Goal: Ask a question

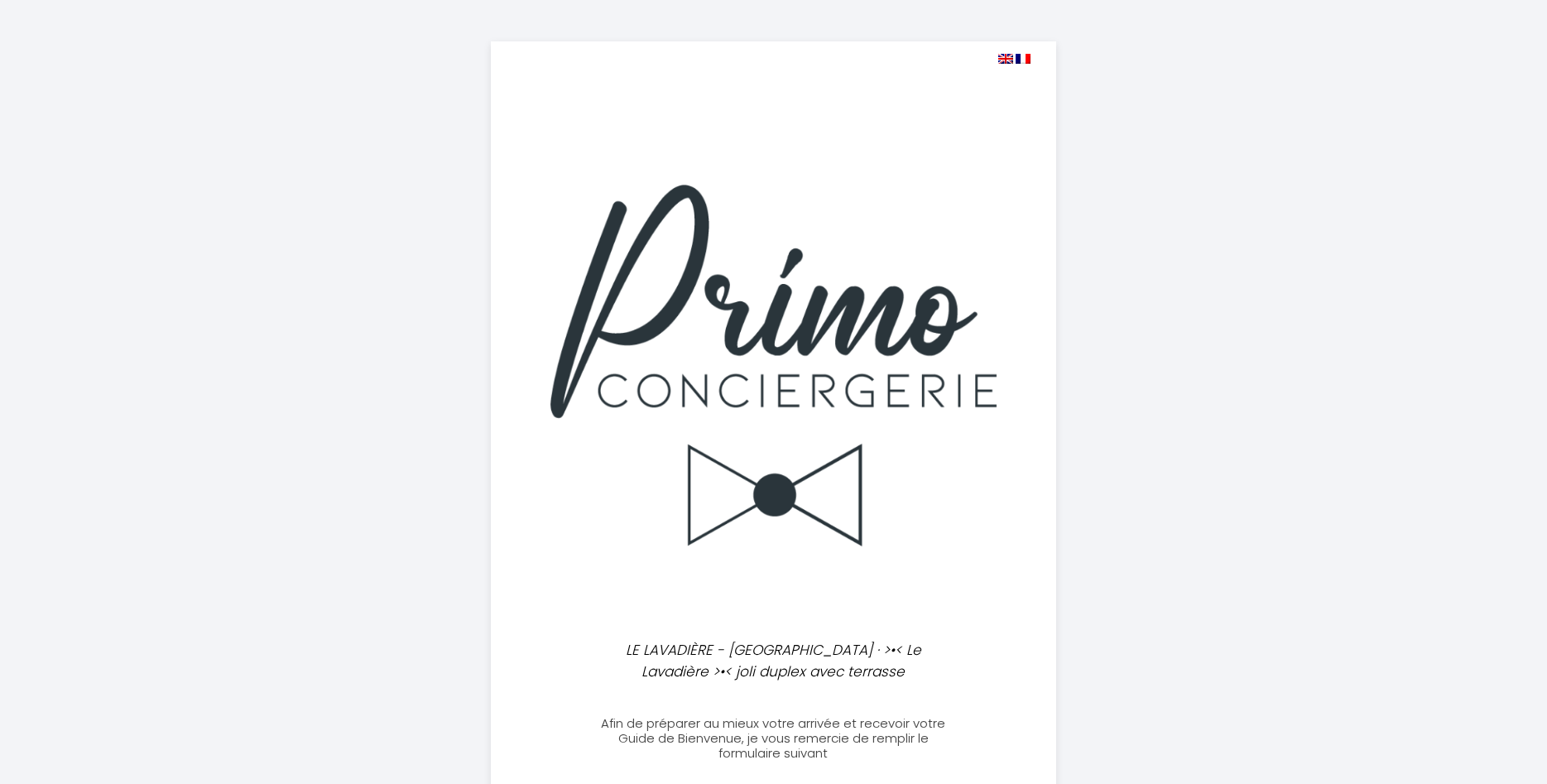
select select
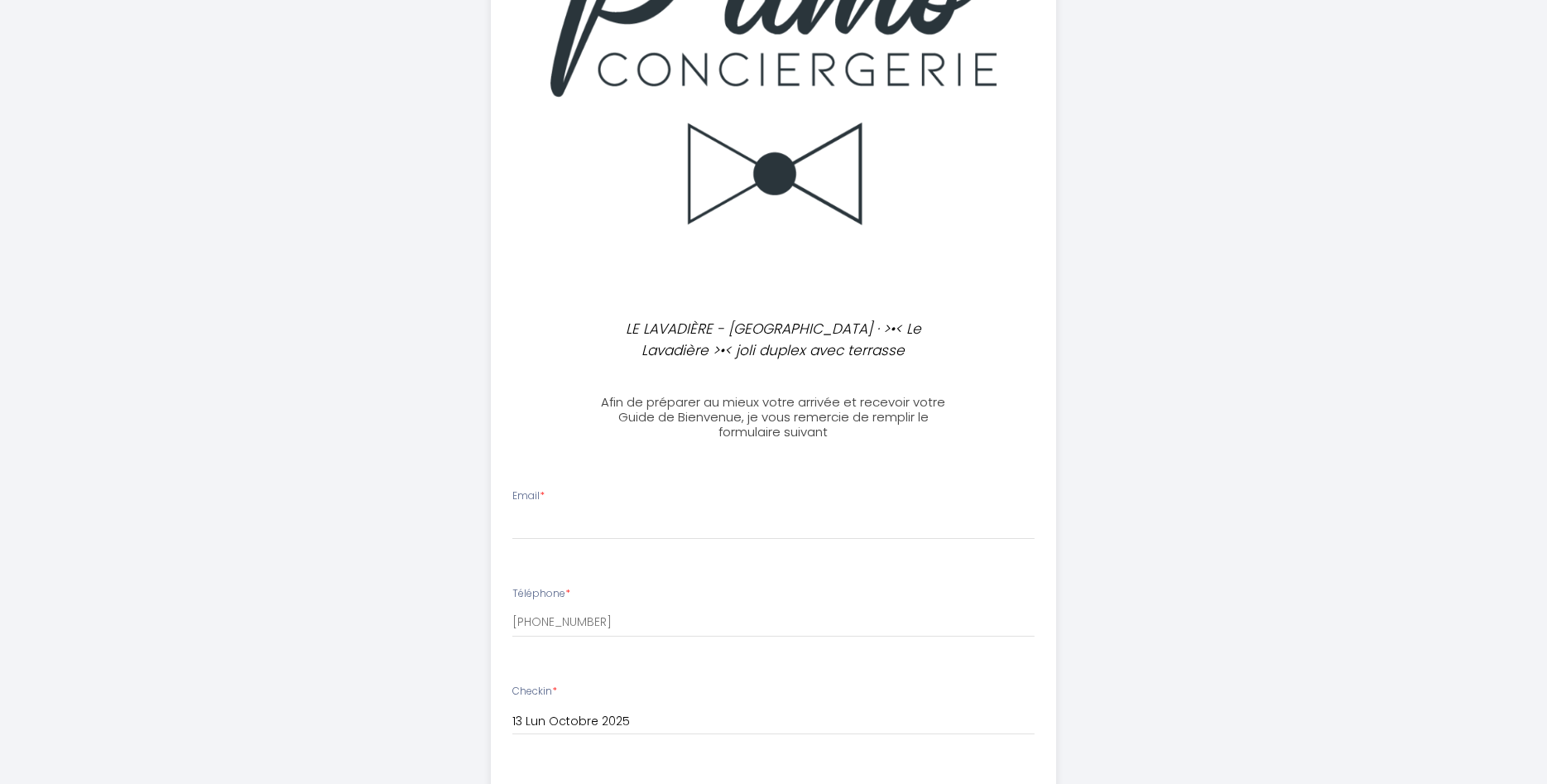
scroll to position [422, 0]
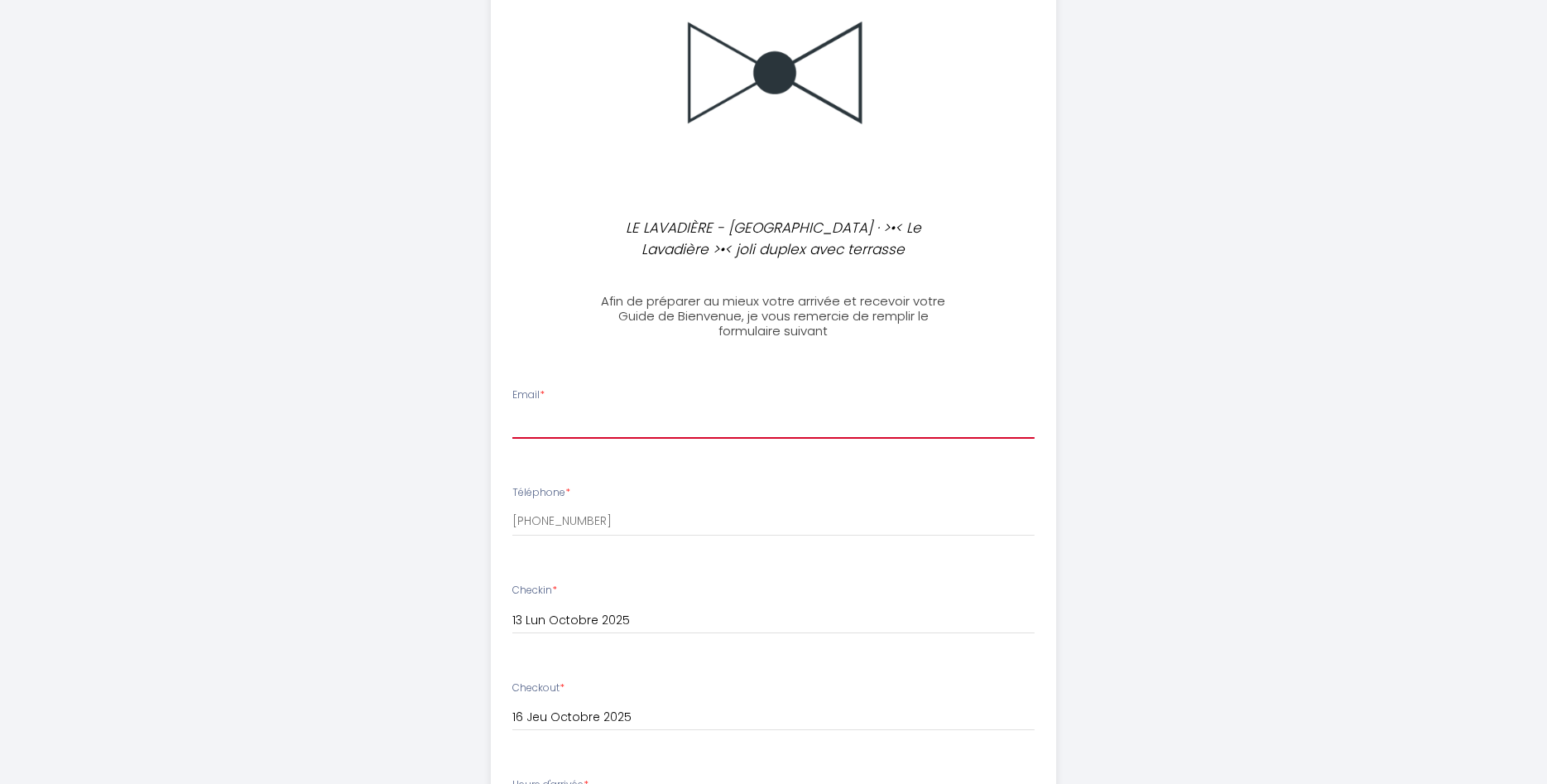
click at [626, 414] on input "Email *" at bounding box center [774, 424] width 523 height 30
paste input ""[PERSON_NAME]" <[PERSON_NAME][EMAIL_ADDRESS][DOMAIN_NAME]>;"
drag, startPoint x: 609, startPoint y: 422, endPoint x: 424, endPoint y: 418, distance: 185.0
click at [513, 418] on input ""[PERSON_NAME]" <[PERSON_NAME][EMAIL_ADDRESS][DOMAIN_NAME]>;" at bounding box center [774, 424] width 523 height 30
click at [728, 423] on input "[PERSON_NAME][EMAIL_ADDRESS][DOMAIN_NAME]>;" at bounding box center [774, 424] width 523 height 30
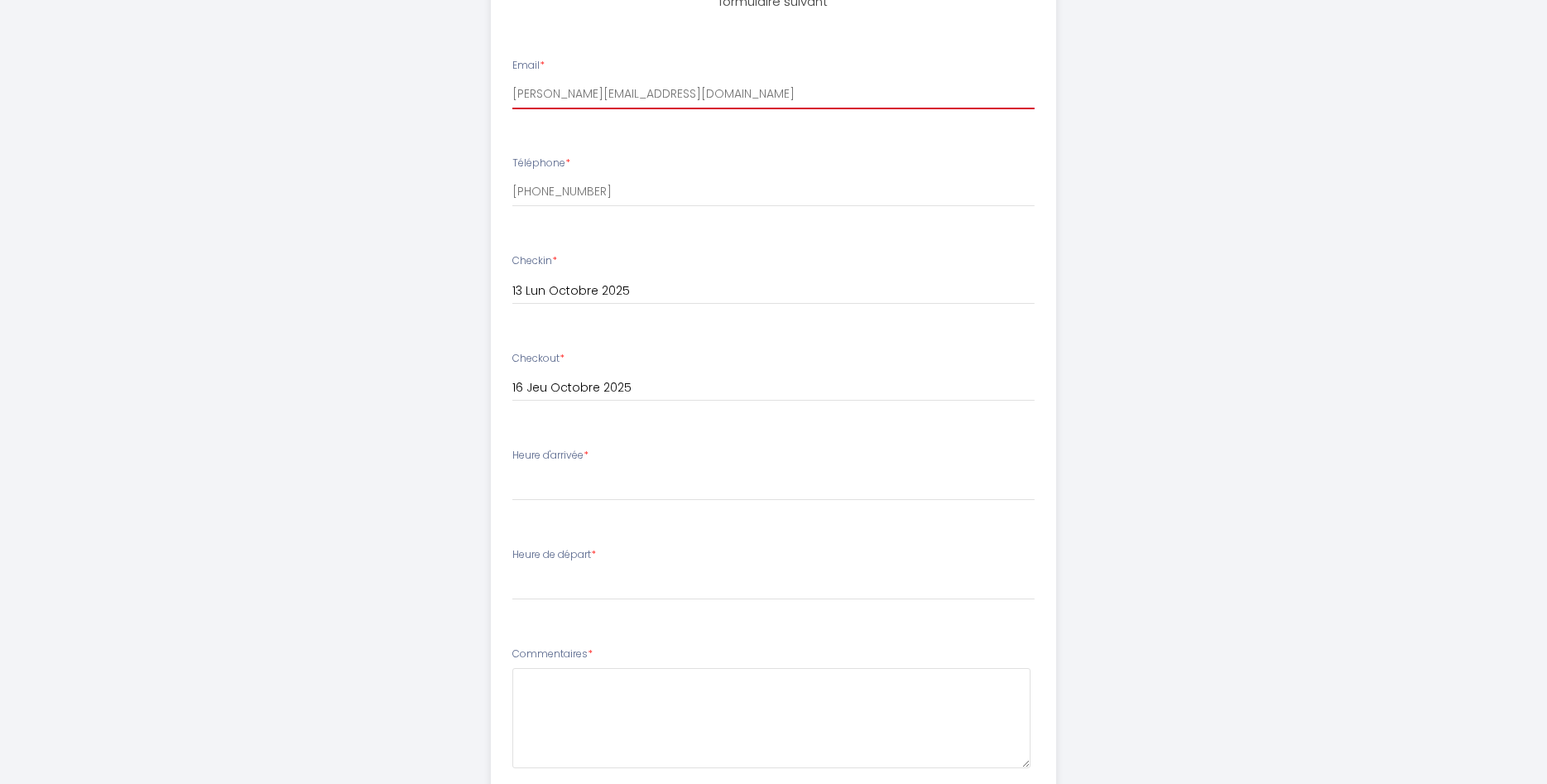
scroll to position [759, 0]
type input "[PERSON_NAME][EMAIL_ADDRESS][DOMAIN_NAME]"
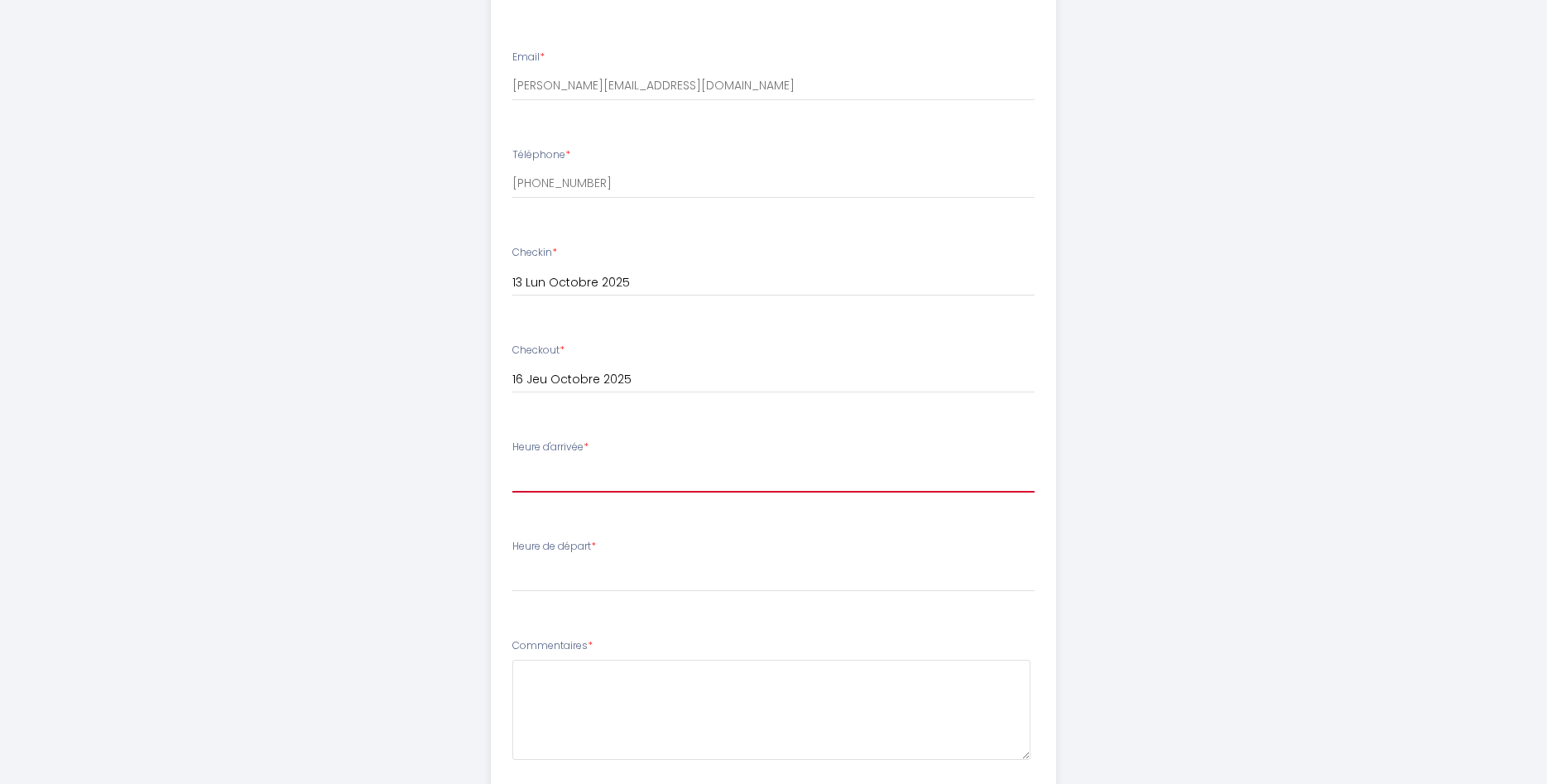
select select "22:00"
click option "22:00" at bounding box center [0, 0] width 0 height 0
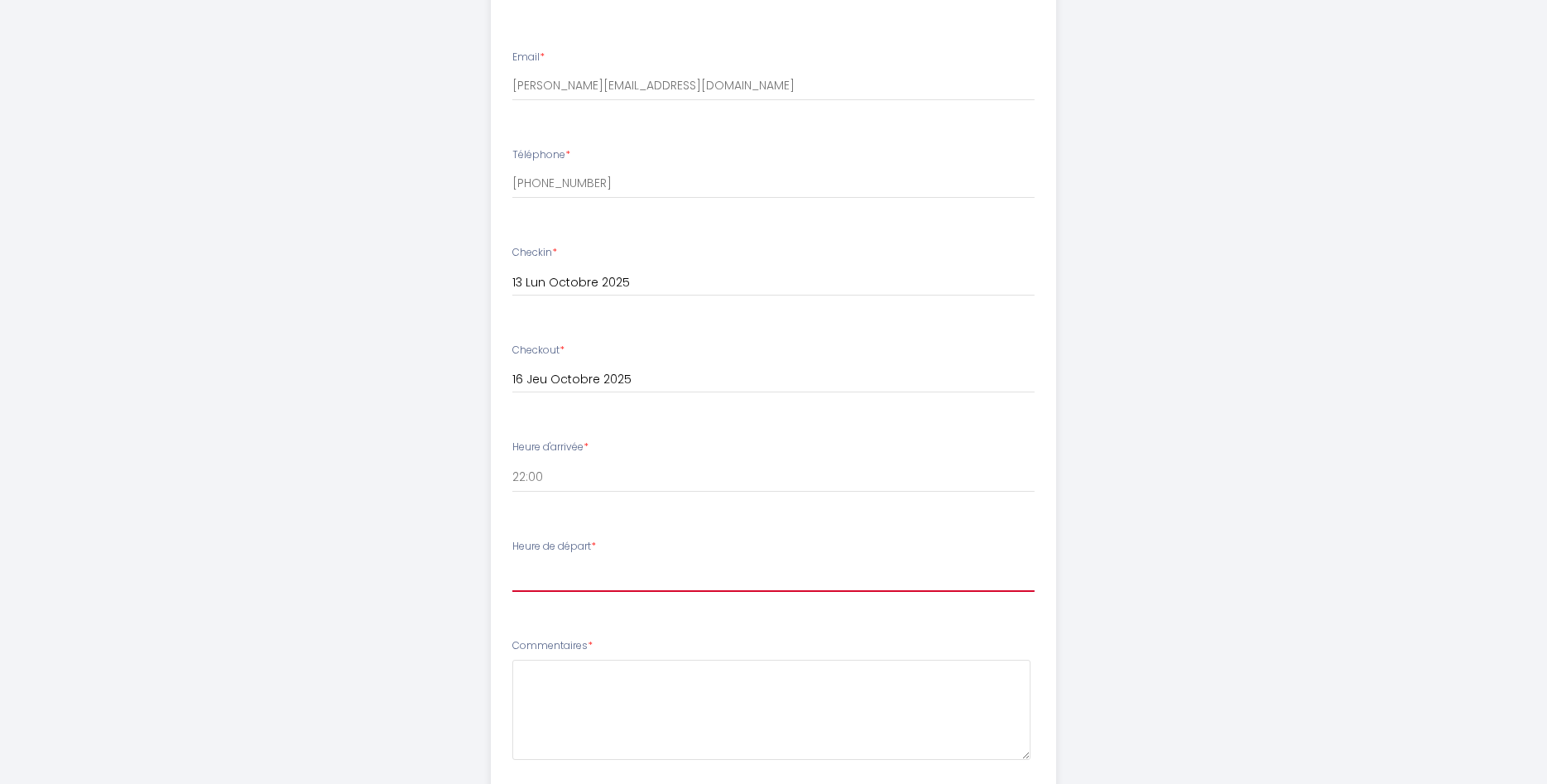
select select "09:00"
click option "09:00" at bounding box center [0, 0] width 0 height 0
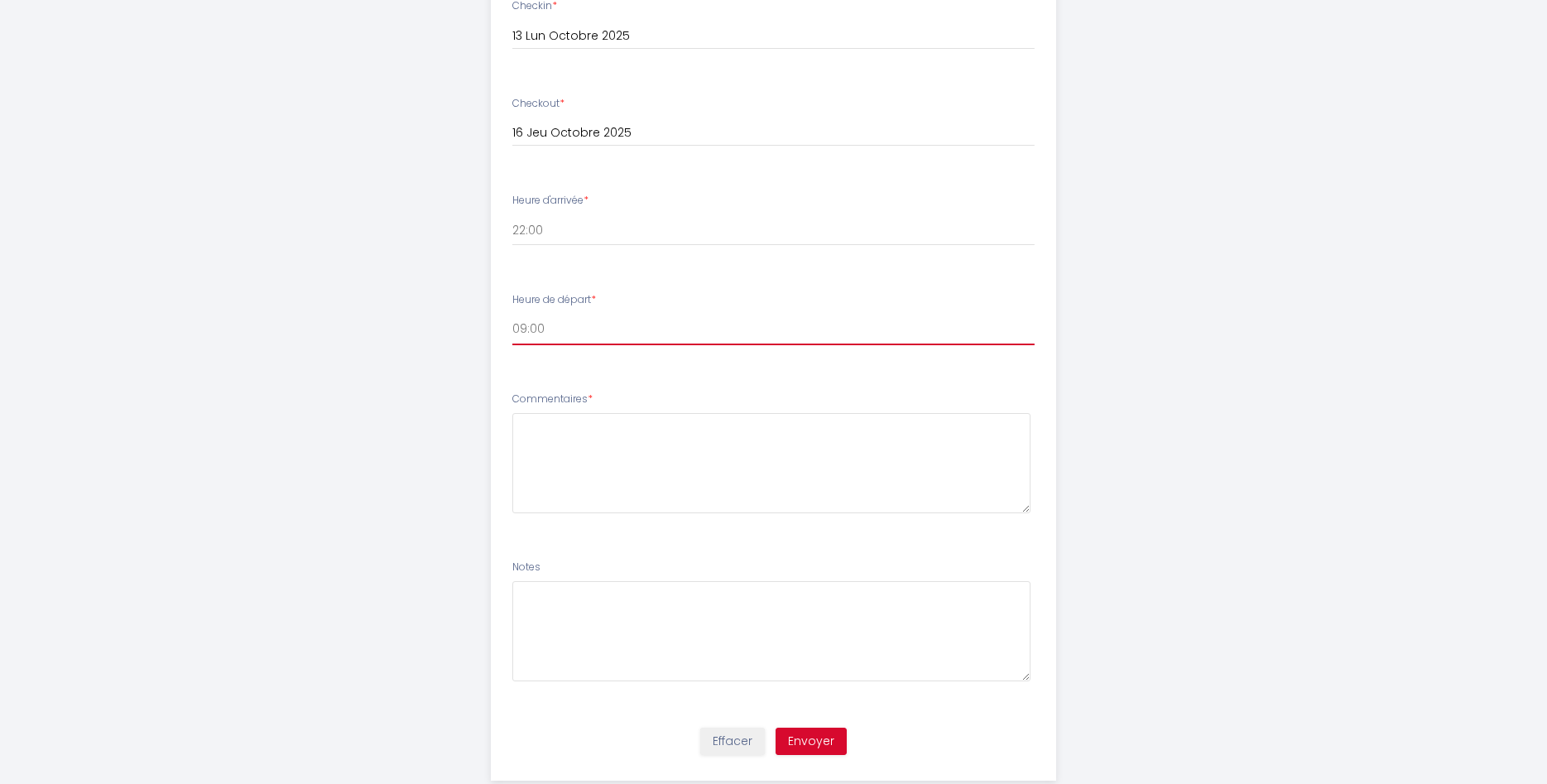
scroll to position [1044, 0]
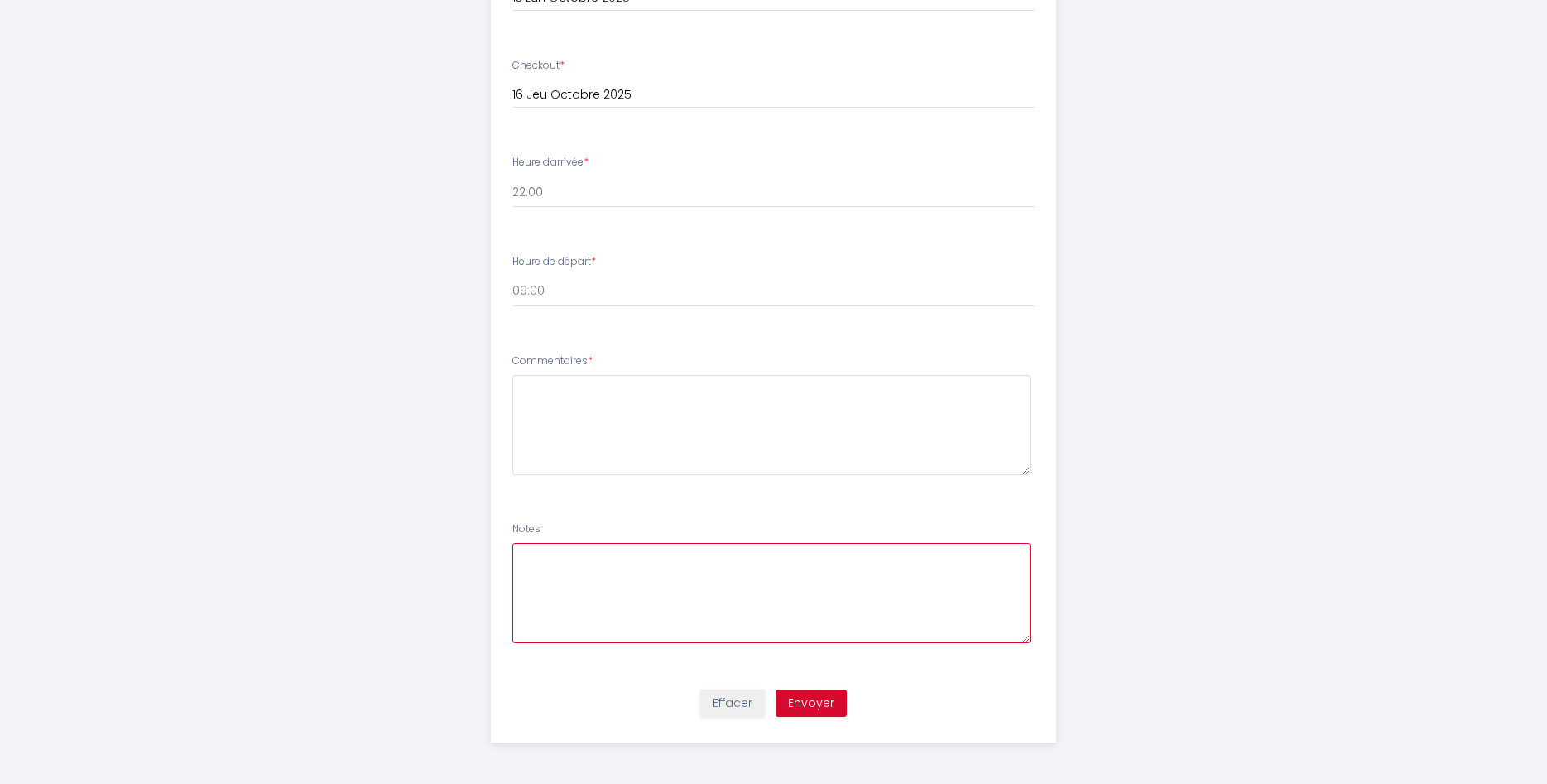
click at [775, 570] on textarea at bounding box center [772, 593] width 519 height 100
type textarea "I"
click at [745, 561] on textarea "Preneur de toute info concernant" at bounding box center [772, 593] width 519 height 100
type textarea "Preneur de toute info concernant les possibilités de footing a proximité !"
click at [825, 708] on button "Envoyer" at bounding box center [811, 703] width 72 height 28
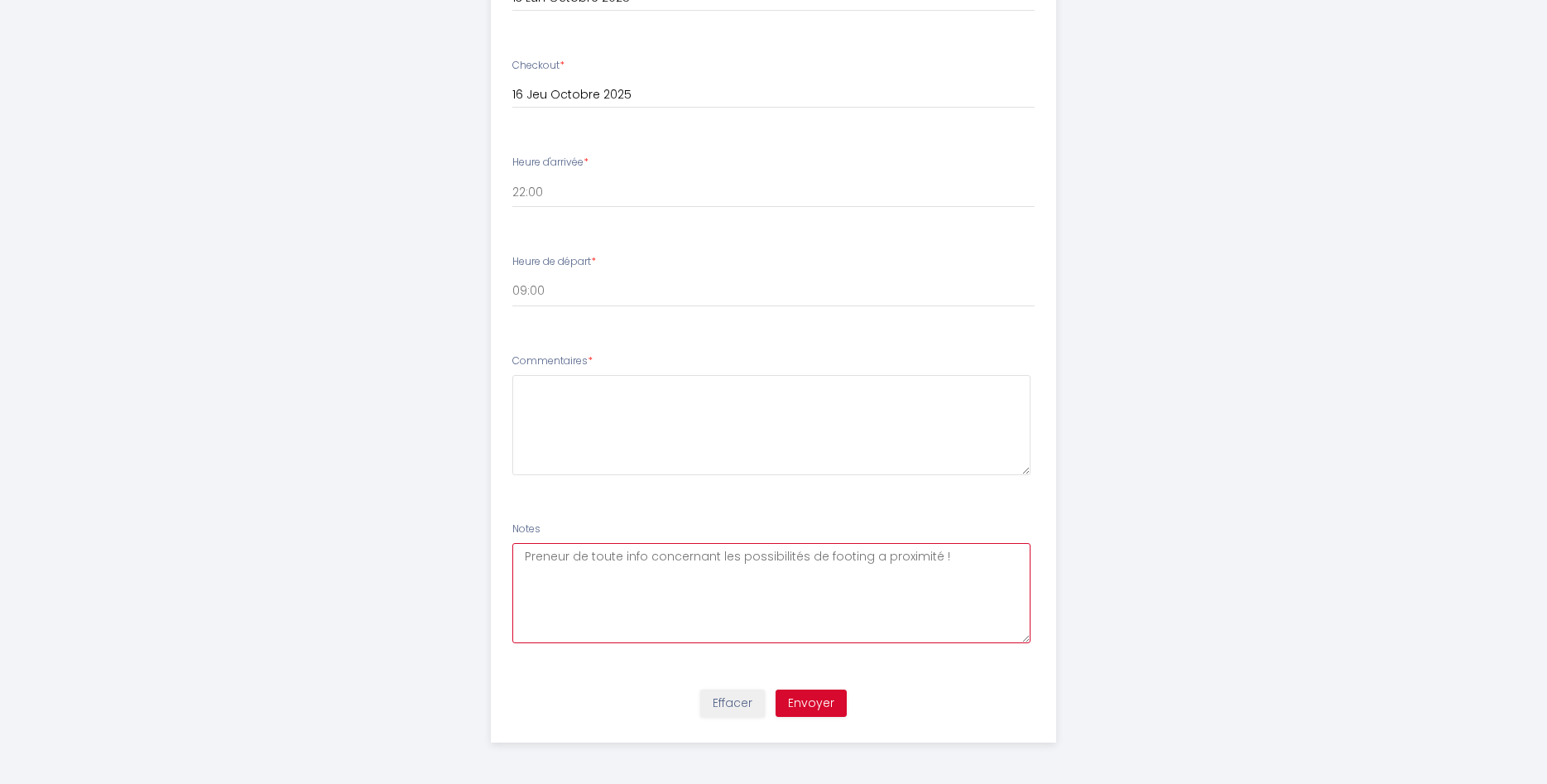
click at [958, 563] on textarea "Preneur de toute info concernant les possibilités de footing a proximité !" at bounding box center [772, 593] width 519 height 100
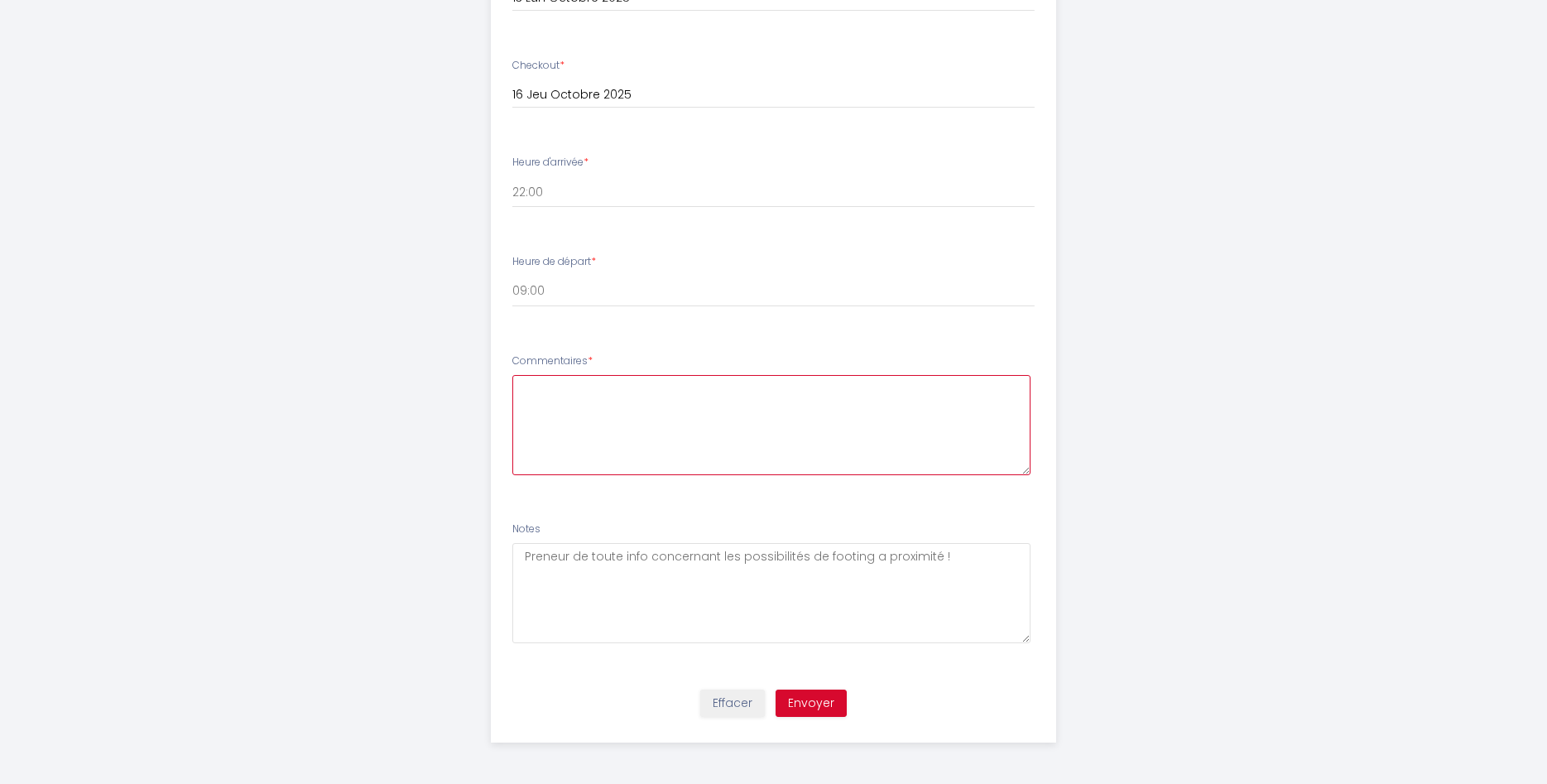
click at [758, 405] on textarea at bounding box center [772, 425] width 519 height 100
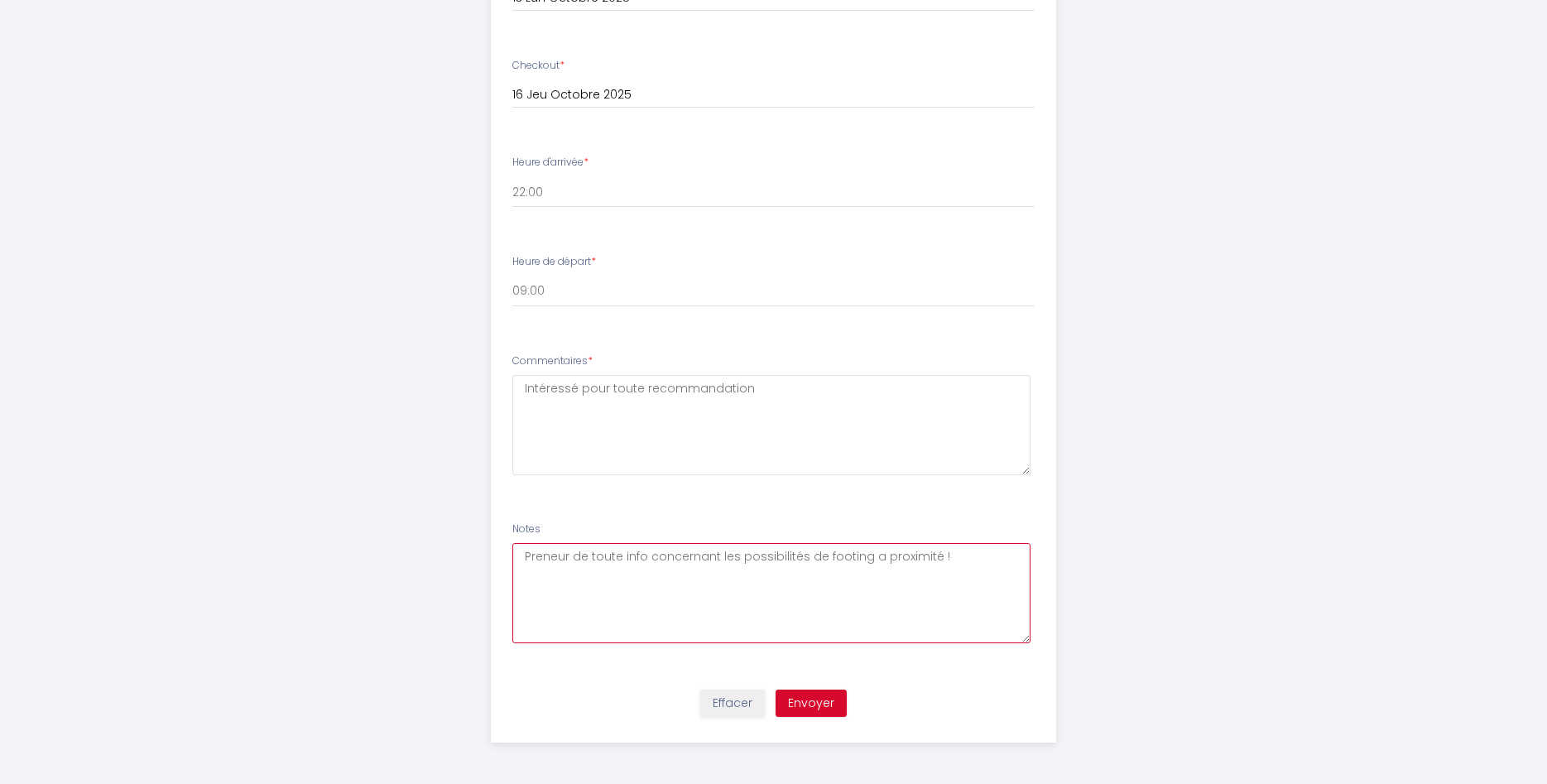
click at [666, 557] on textarea "Preneur de toute info concernant les possibilités de footing a proximité !" at bounding box center [772, 593] width 519 height 100
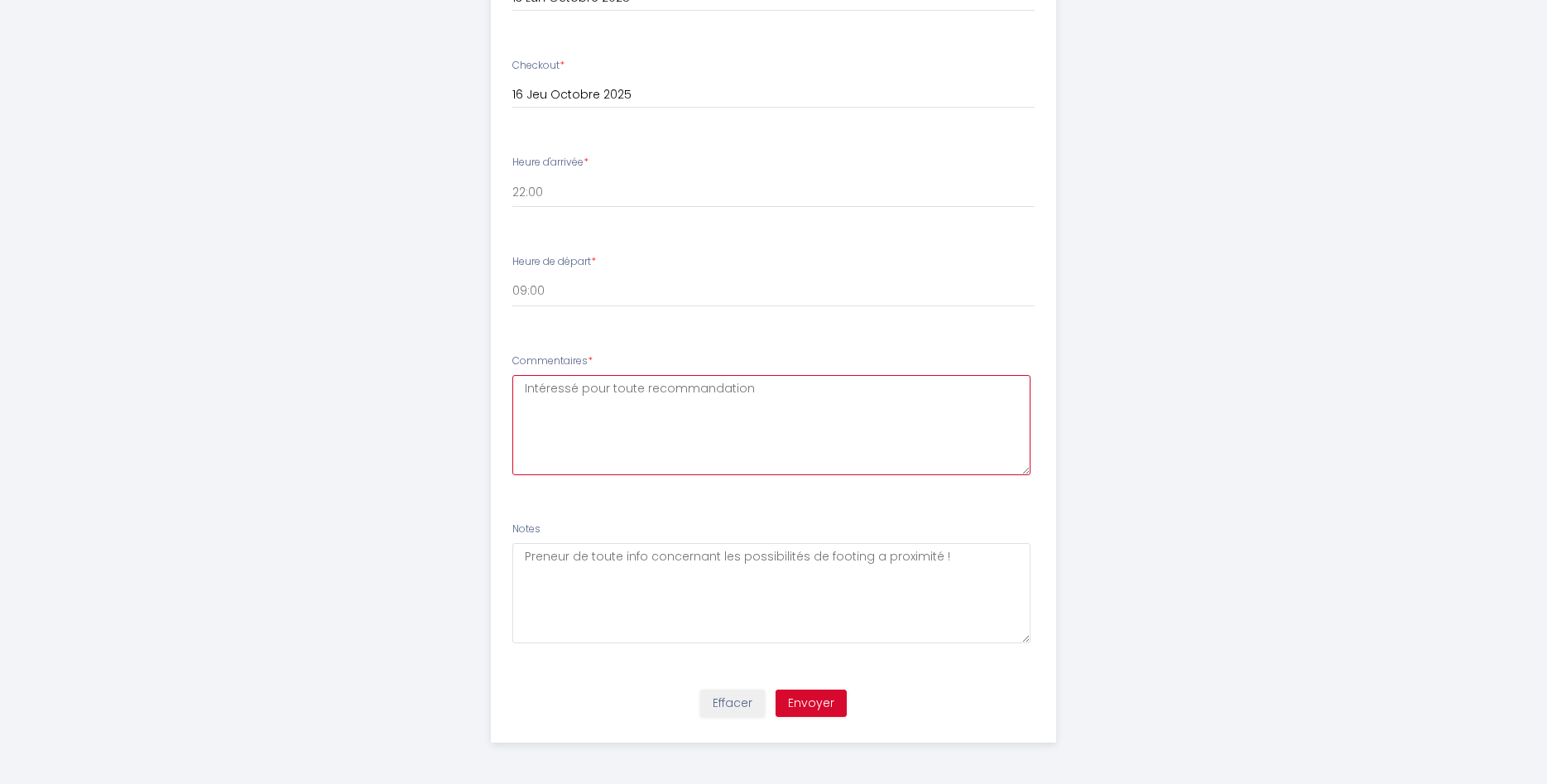
click at [810, 400] on textarea "Intéressé pour toute recommandation" at bounding box center [772, 425] width 519 height 100
paste textarea "concernant"
type textarea "Intéressé pour toute recommandation concernant les solution de restauration le …"
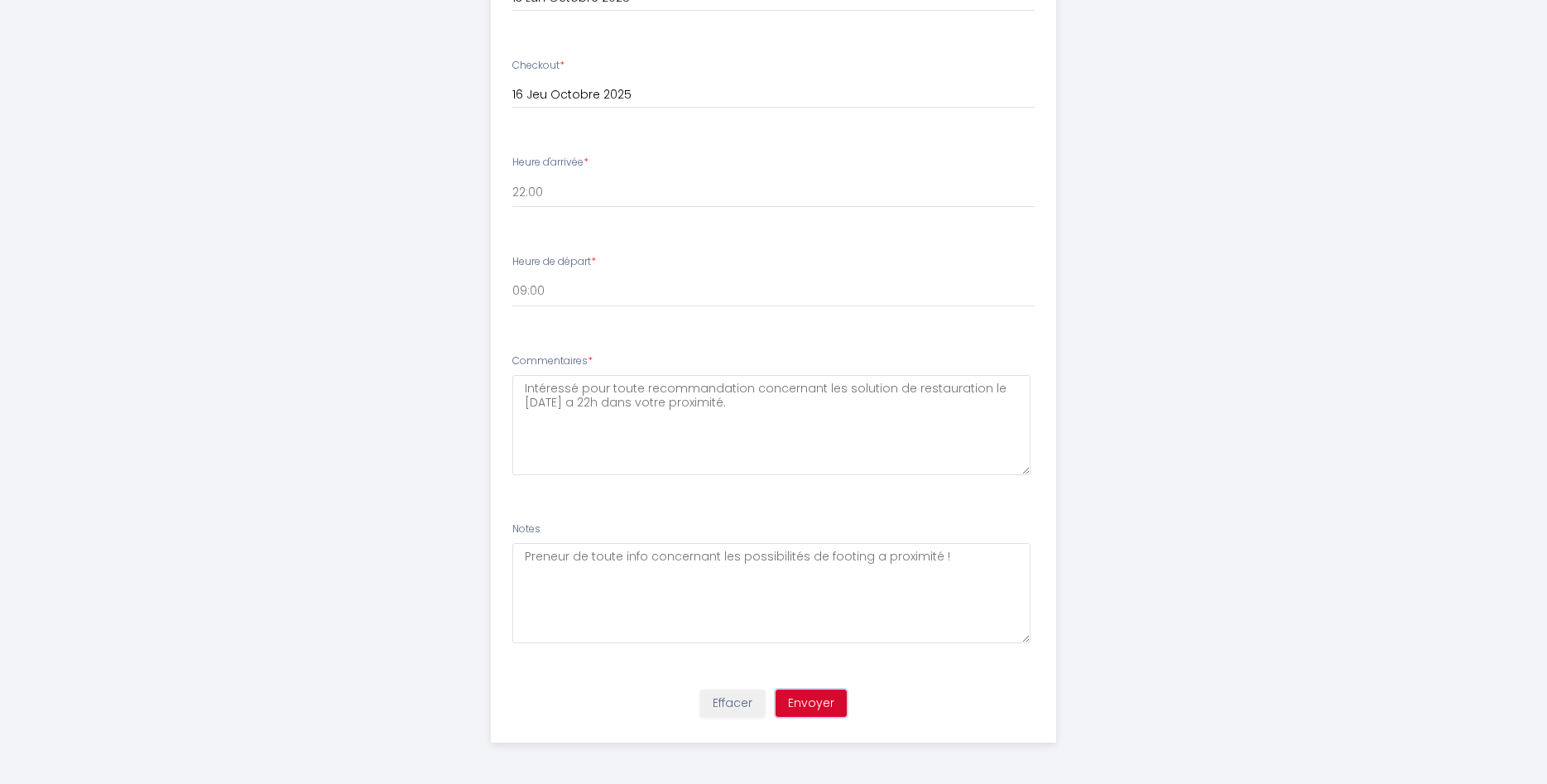
click at [817, 707] on button "Envoyer" at bounding box center [811, 703] width 72 height 28
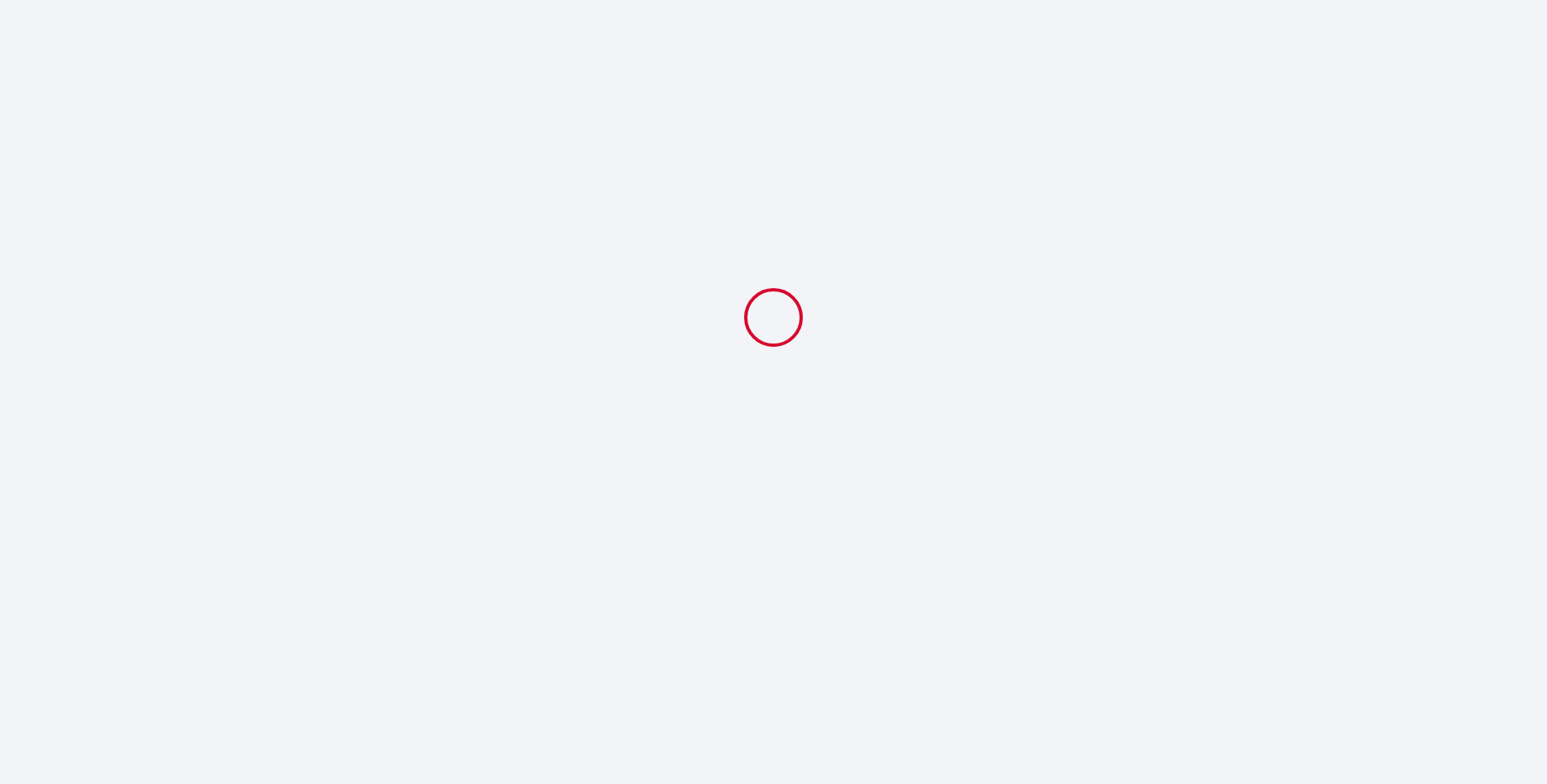
select select "22:00"
select select "09:00"
